Goal: Entertainment & Leisure: Browse casually

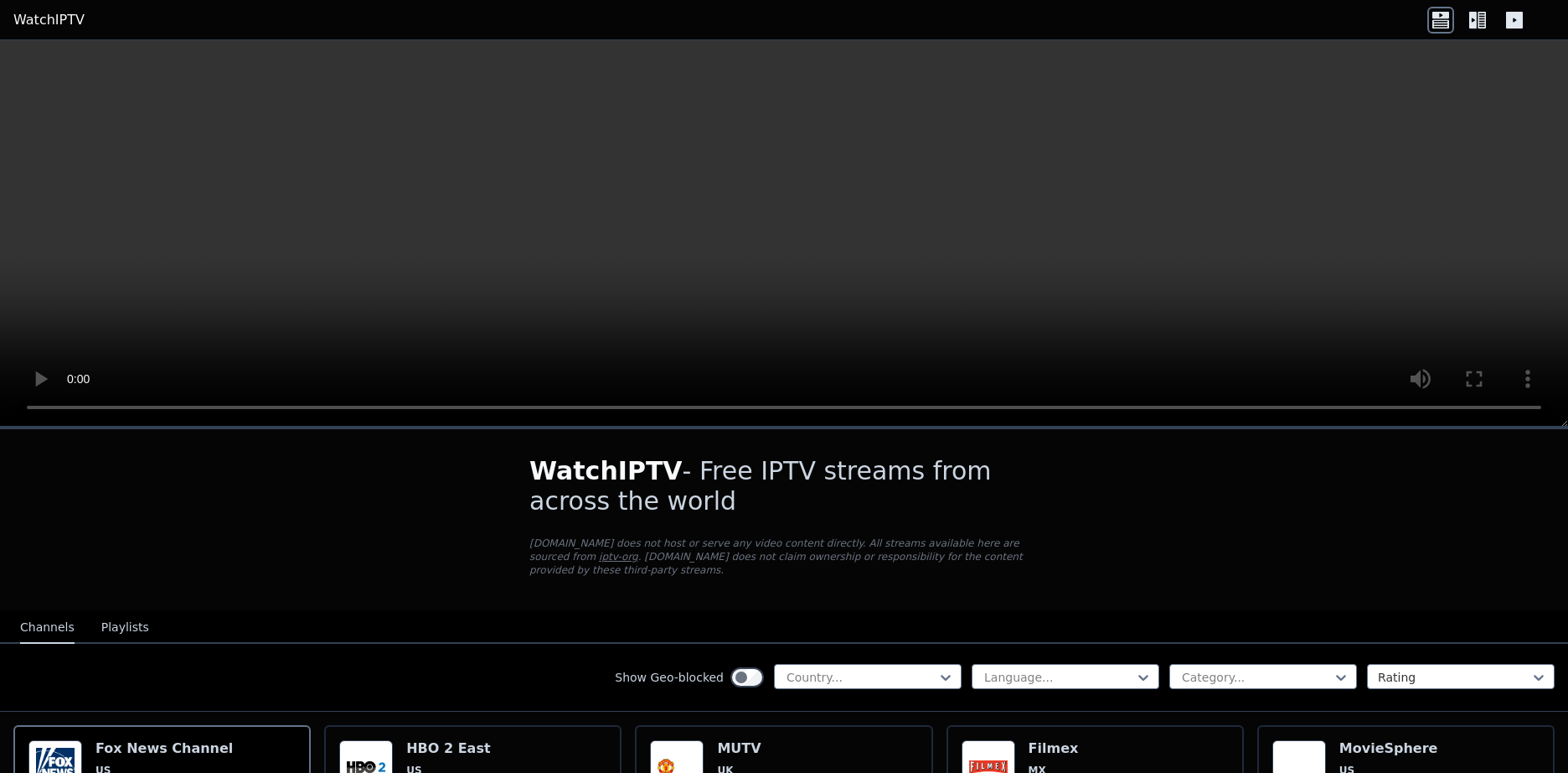
scroll to position [83, 0]
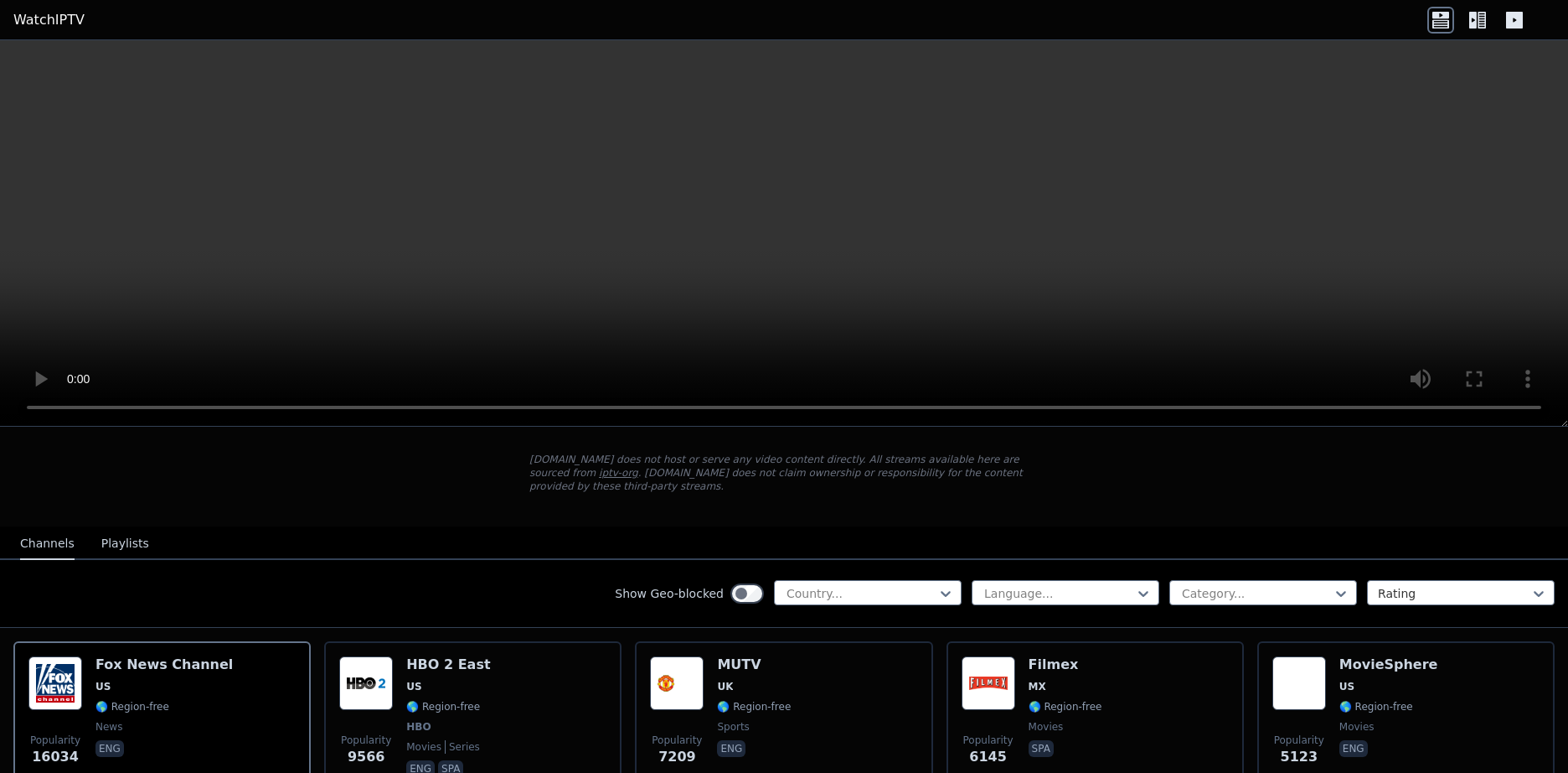
click at [112, 535] on button "Playlists" at bounding box center [125, 544] width 48 height 31
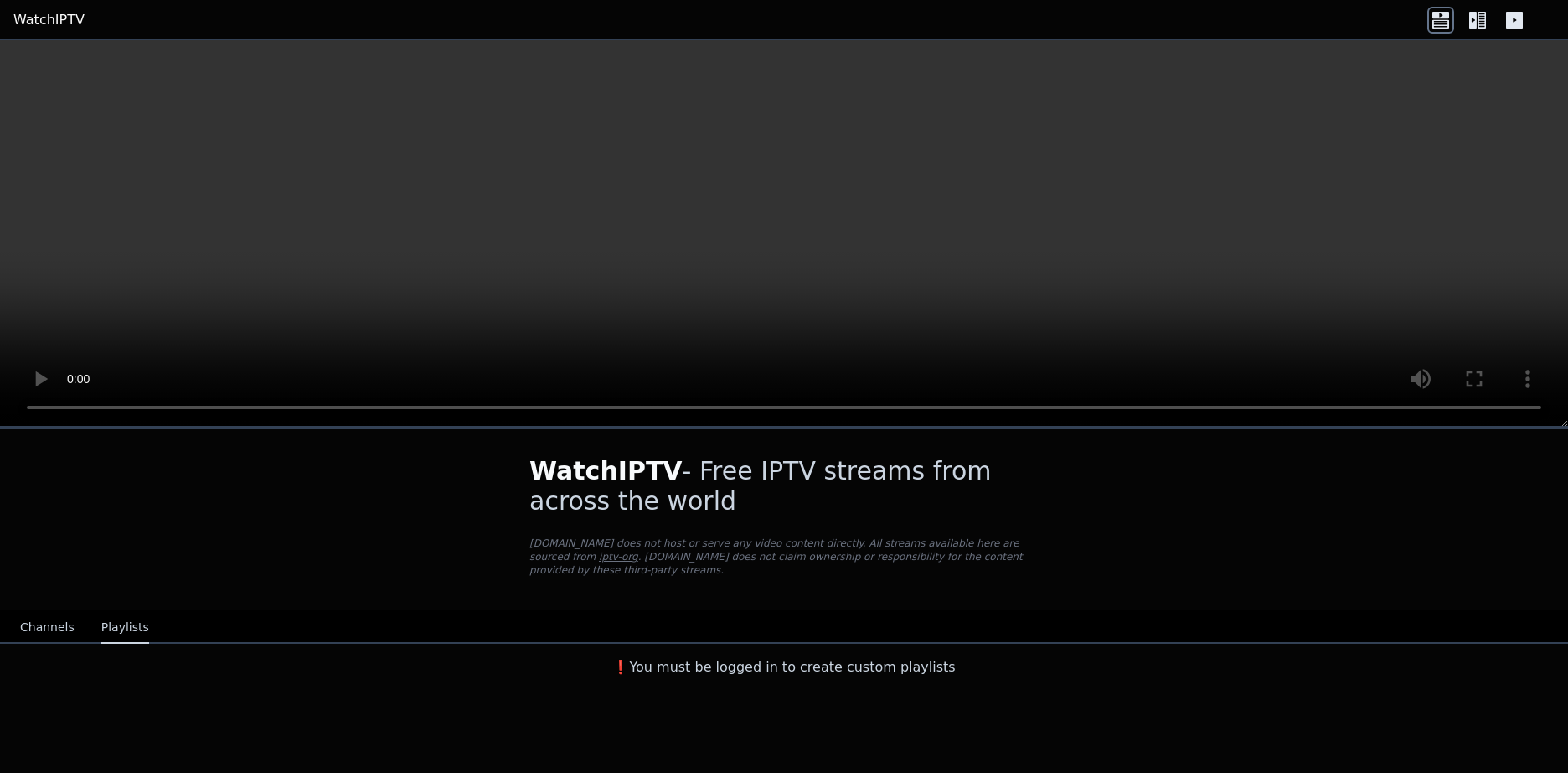
click at [44, 612] on button "Channels" at bounding box center [46, 628] width 54 height 31
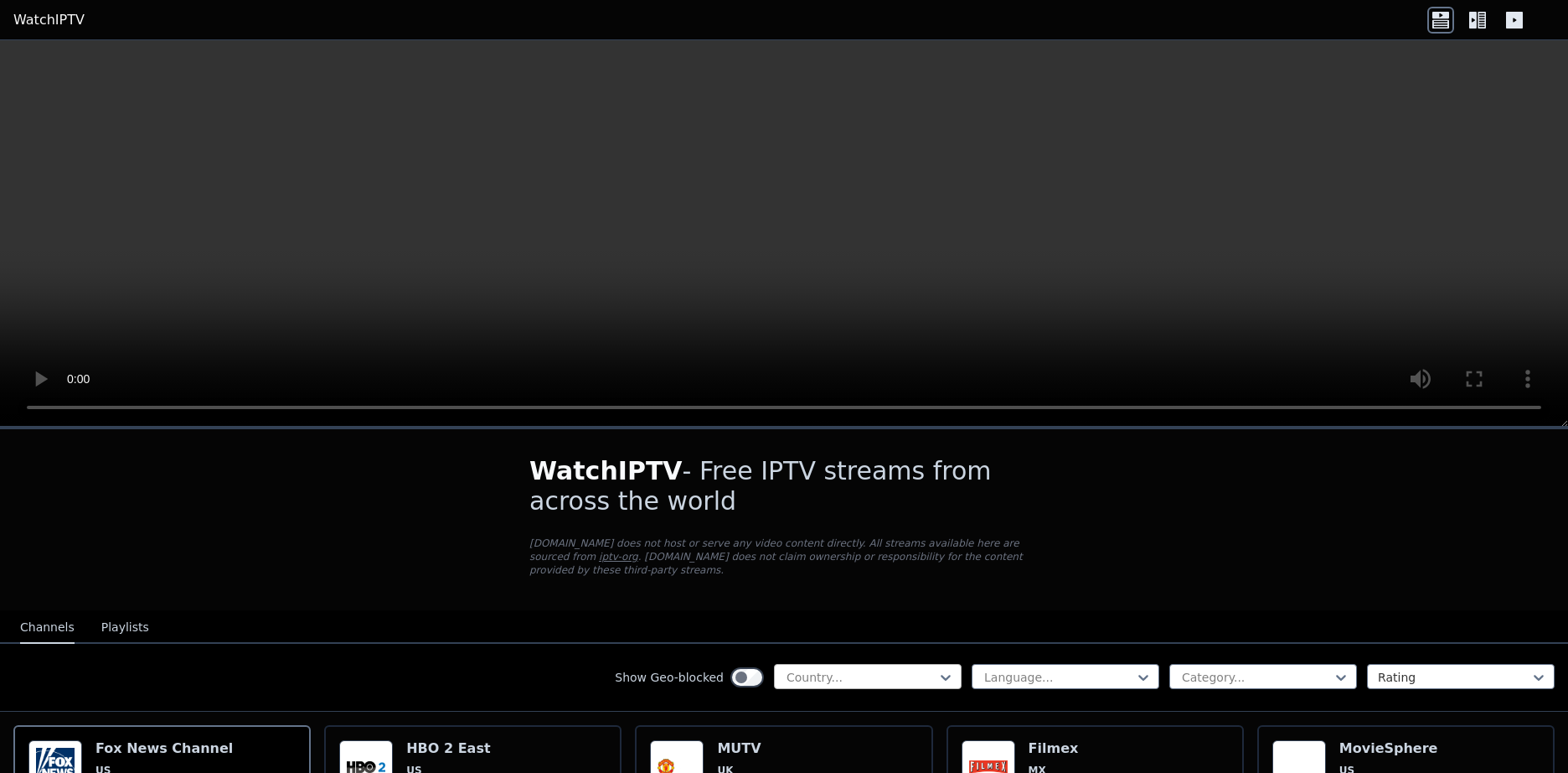
click at [859, 669] on div at bounding box center [860, 677] width 152 height 17
click at [1272, 670] on div at bounding box center [1256, 677] width 152 height 17
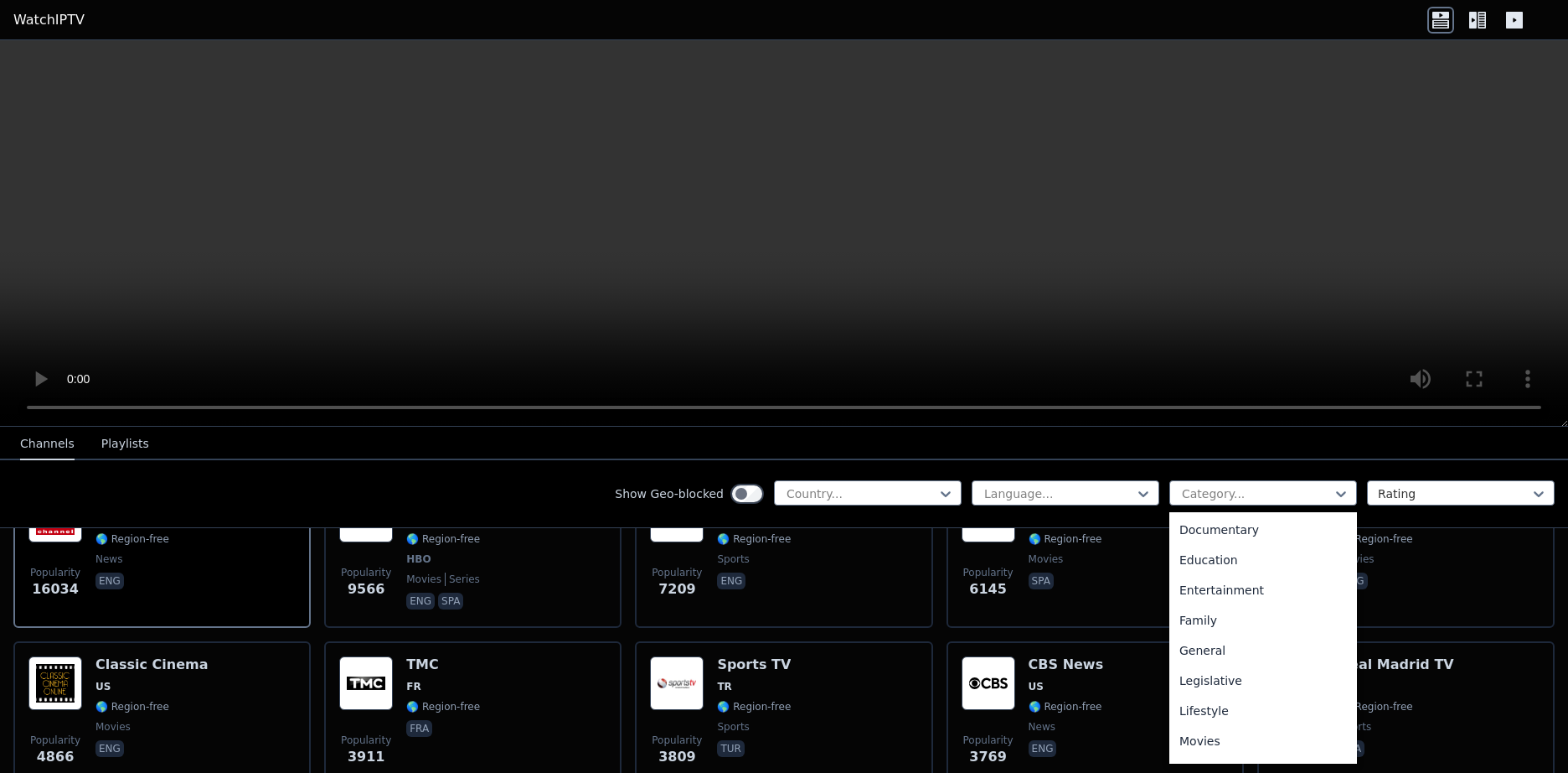
scroll to position [235, 0]
click at [1202, 742] on div "Movies" at bounding box center [1263, 748] width 188 height 30
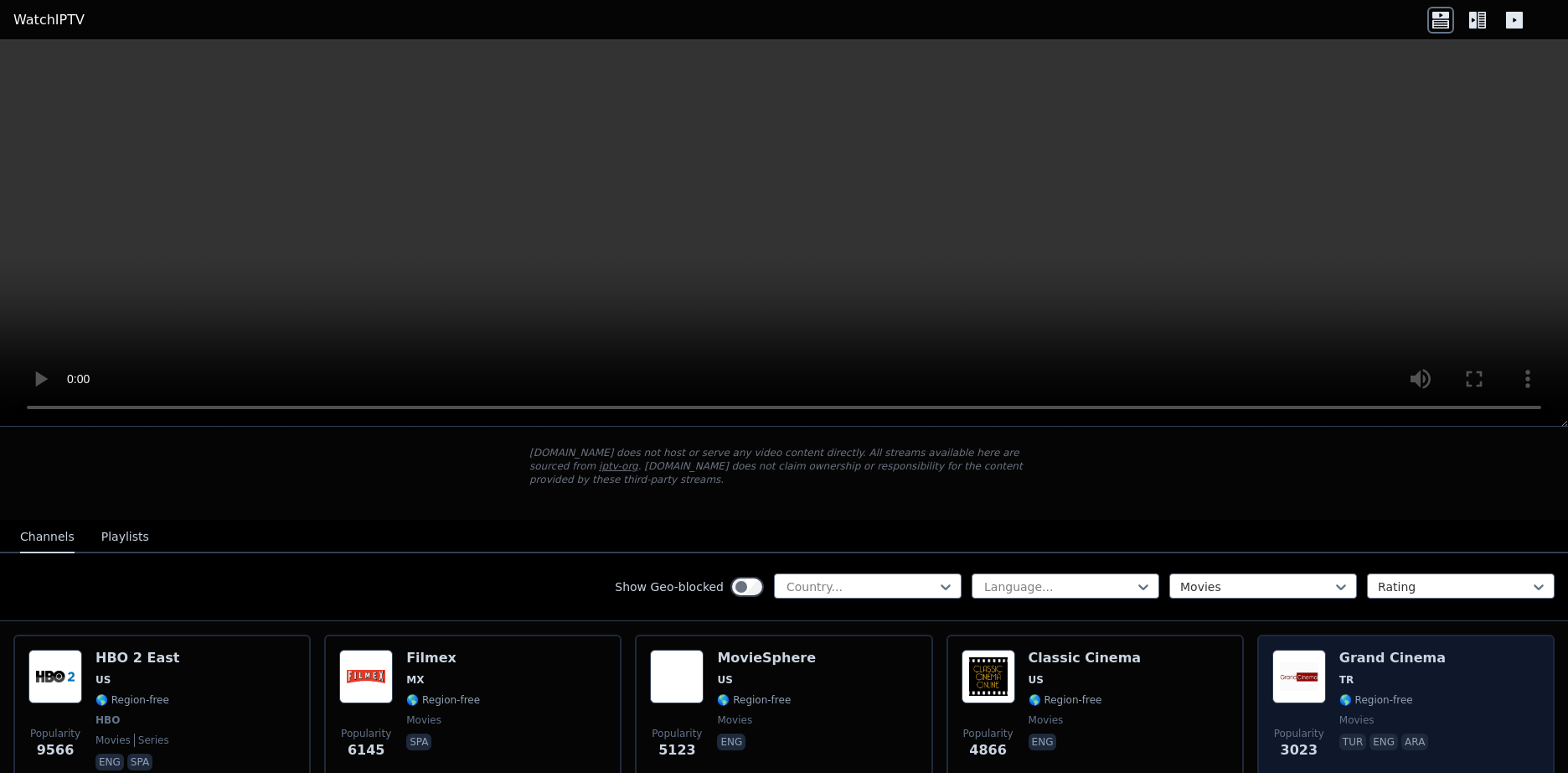
scroll to position [83, 0]
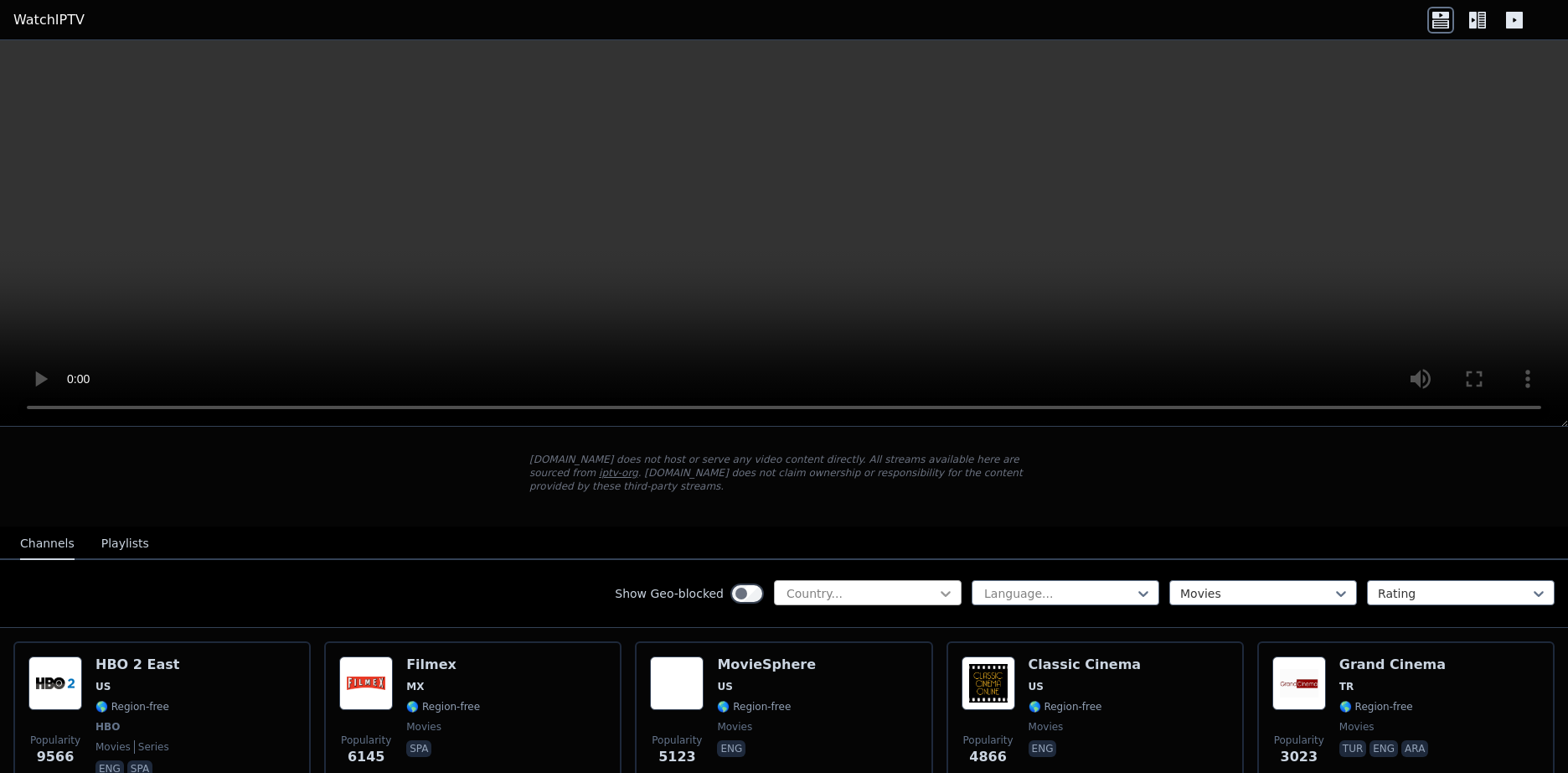
click at [941, 591] on icon at bounding box center [946, 594] width 10 height 6
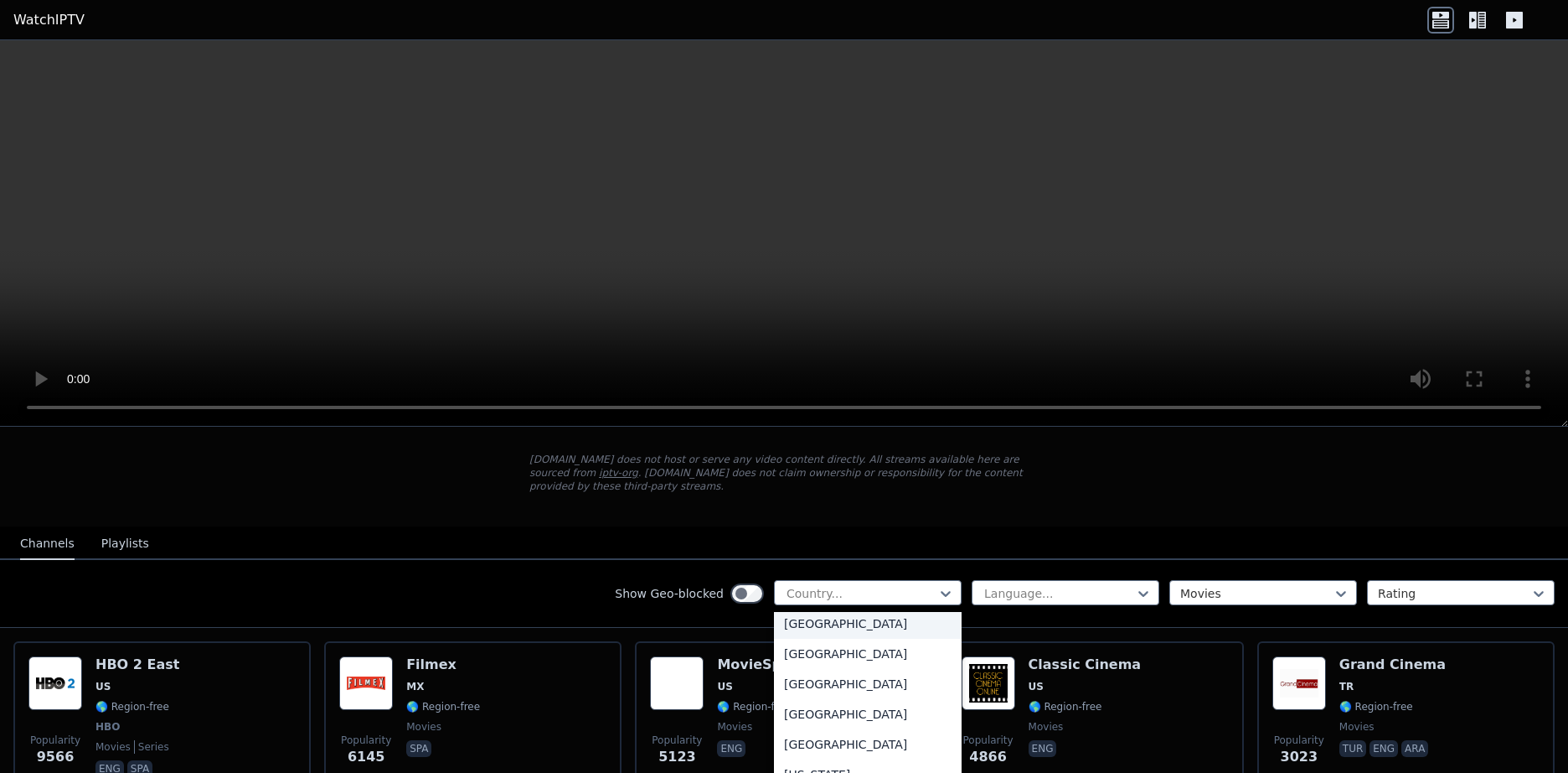
scroll to position [2095, 0]
click at [831, 685] on div "[GEOGRAPHIC_DATA]" at bounding box center [867, 677] width 188 height 30
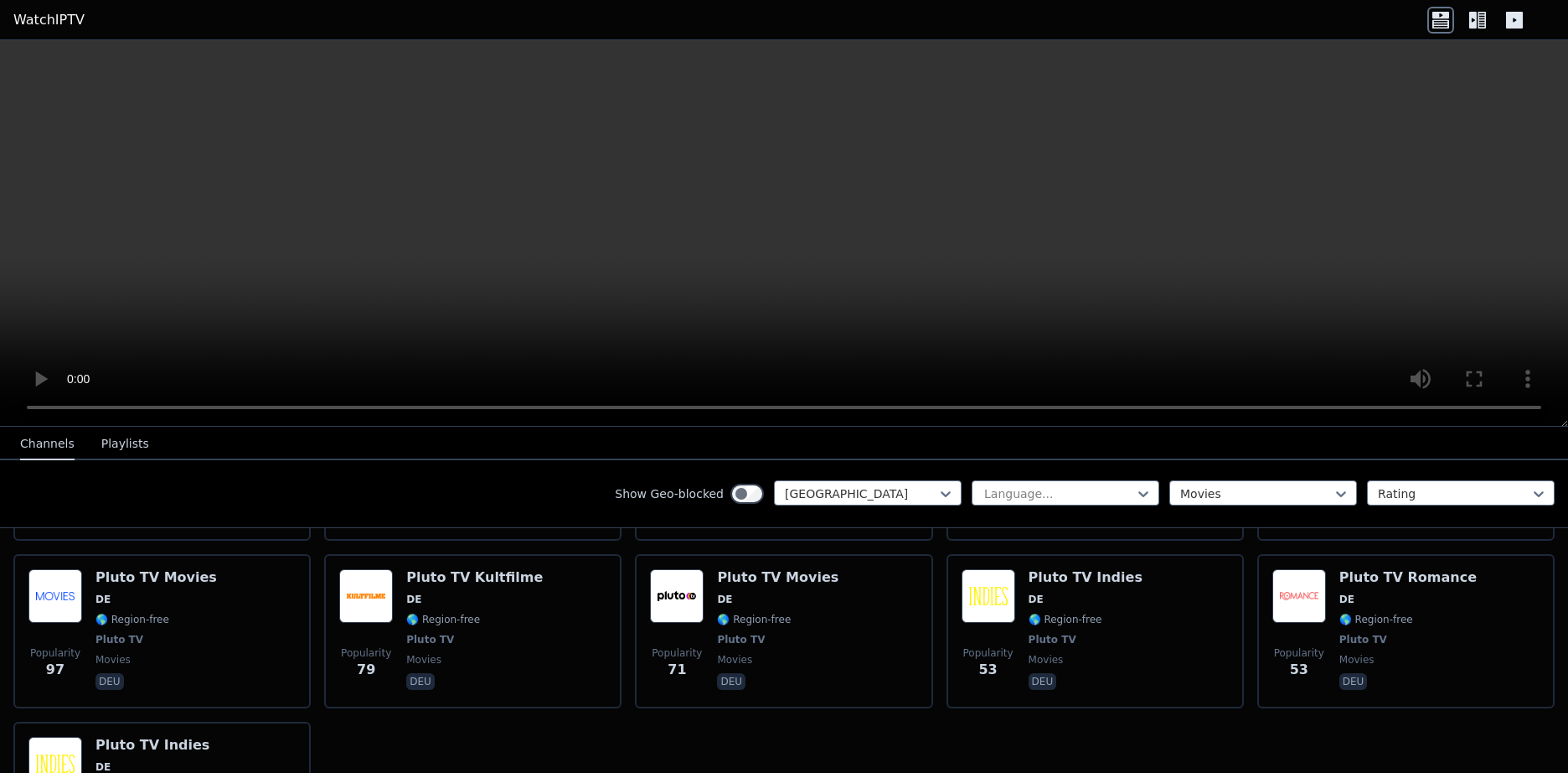
scroll to position [331, 0]
